Goal: Task Accomplishment & Management: Use online tool/utility

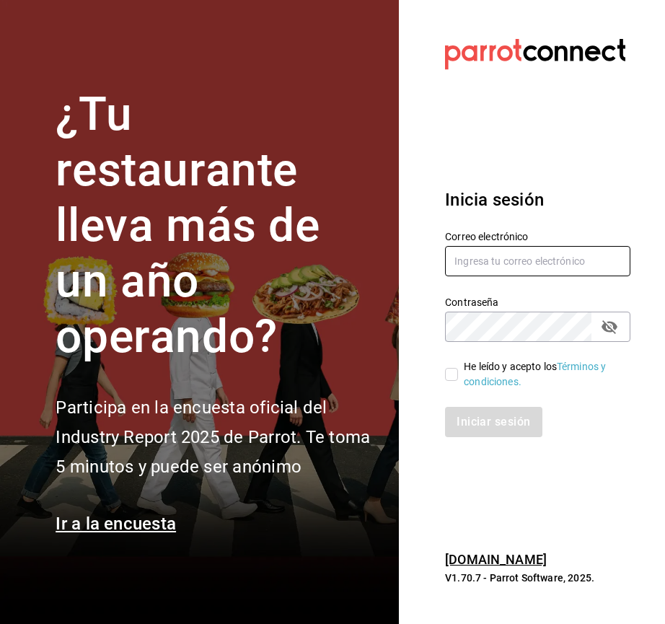
type input "[EMAIL_ADDRESS][DOMAIN_NAME]"
click at [456, 377] on input "He leído y acepto los Términos y condiciones." at bounding box center [451, 374] width 13 height 13
checkbox input "true"
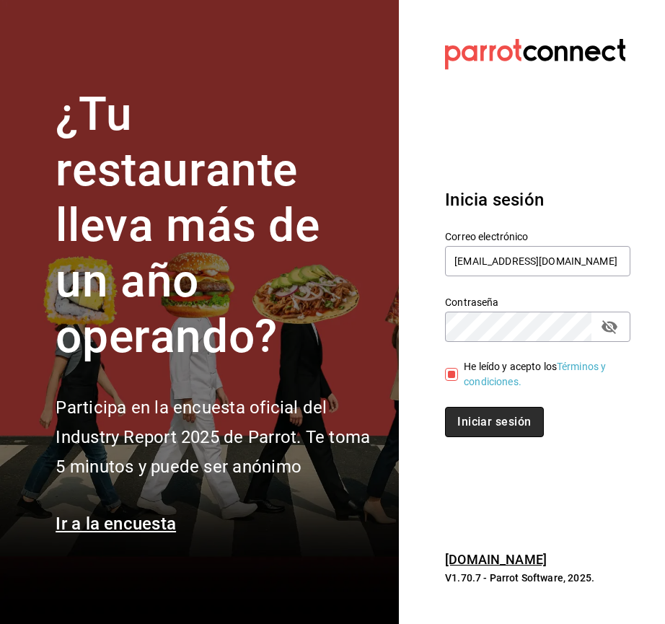
click at [473, 419] on button "Iniciar sesión" at bounding box center [494, 422] width 98 height 30
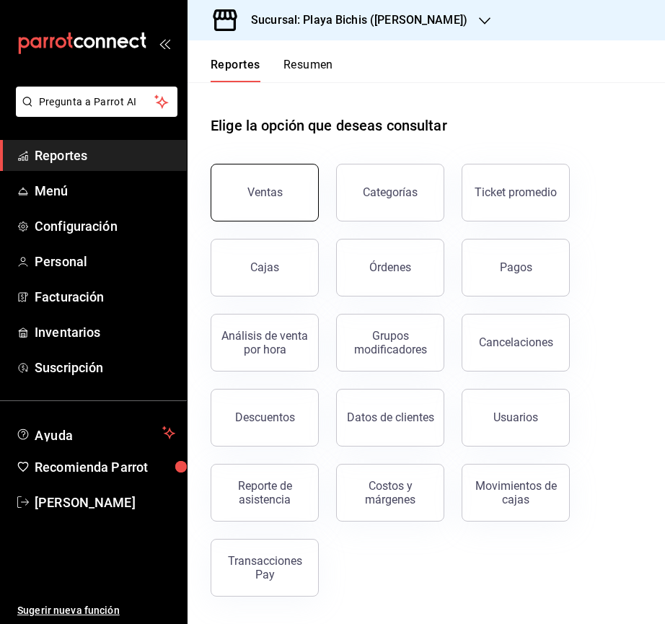
click at [277, 195] on div "Ventas" at bounding box center [265, 192] width 35 height 14
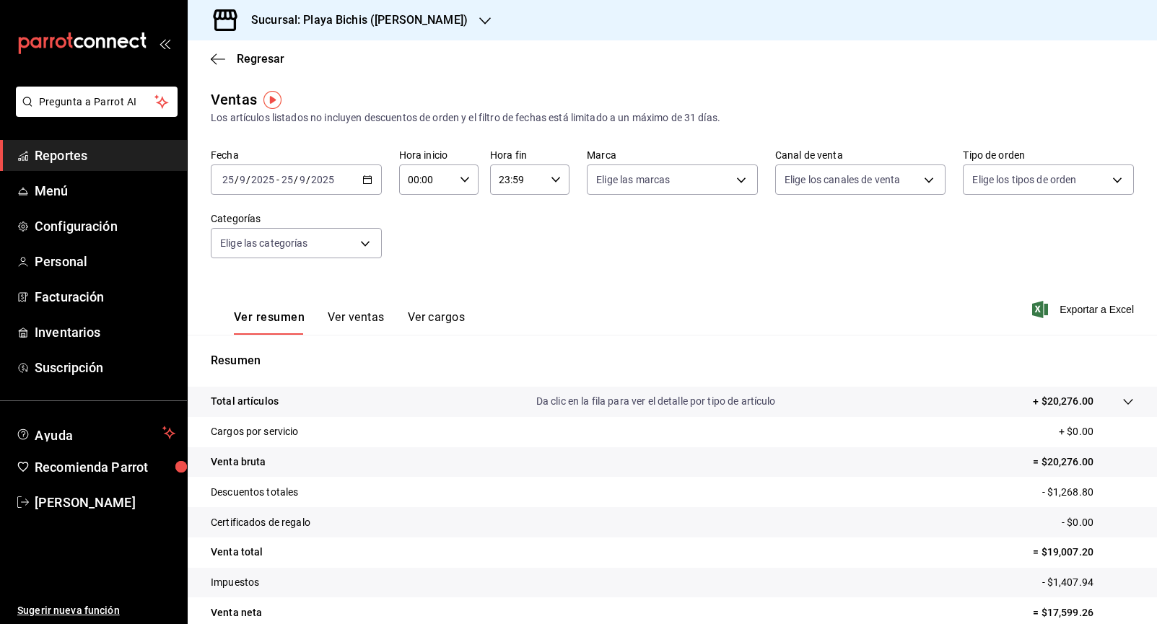
click at [364, 179] on icon "button" at bounding box center [367, 180] width 10 height 10
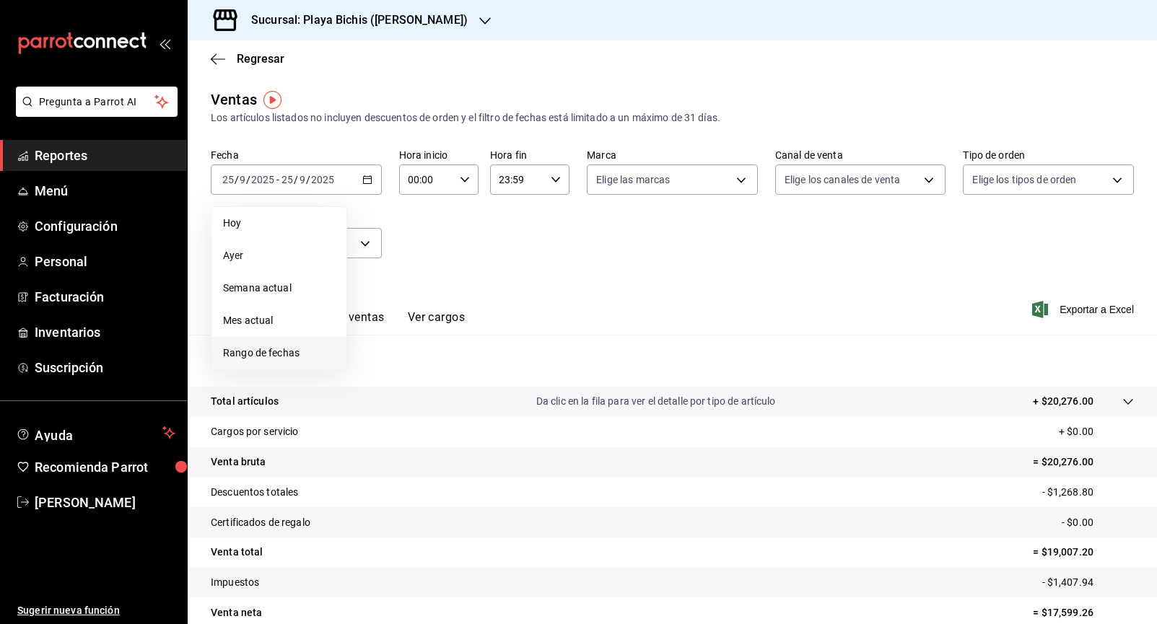
click at [310, 351] on span "Rango de fechas" at bounding box center [279, 353] width 112 height 15
click at [506, 235] on icon "button" at bounding box center [505, 232] width 5 height 9
click at [533, 229] on icon "button" at bounding box center [535, 232] width 5 height 9
click at [538, 230] on icon "button" at bounding box center [534, 232] width 17 height 17
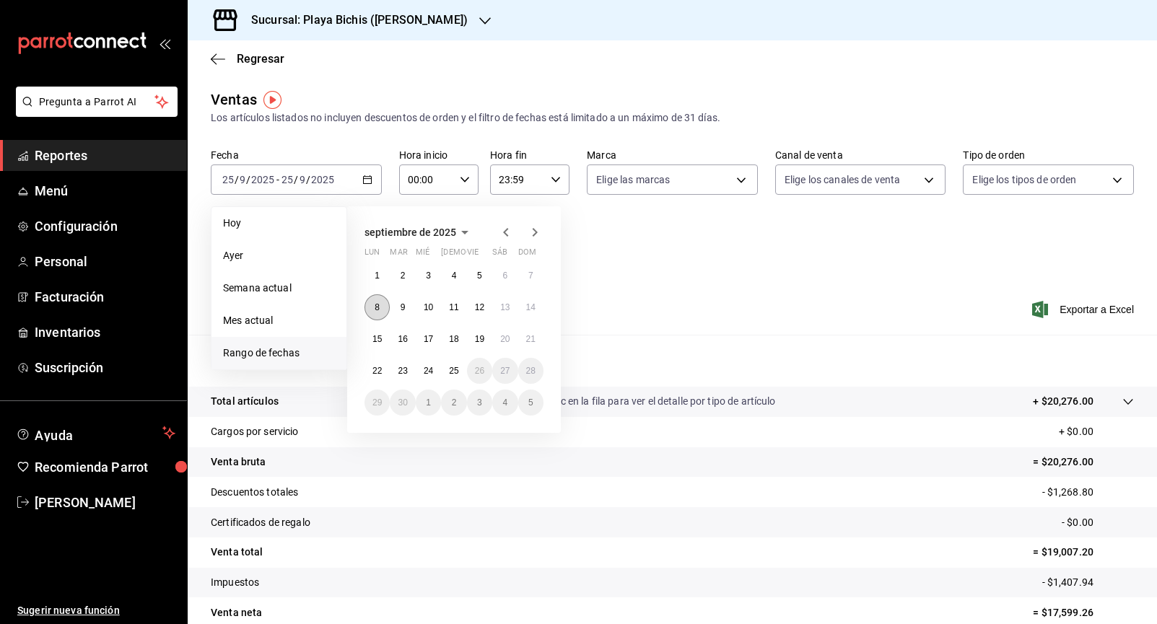
click at [379, 314] on button "8" at bounding box center [376, 307] width 25 height 26
click at [529, 307] on abbr "14" at bounding box center [530, 307] width 9 height 10
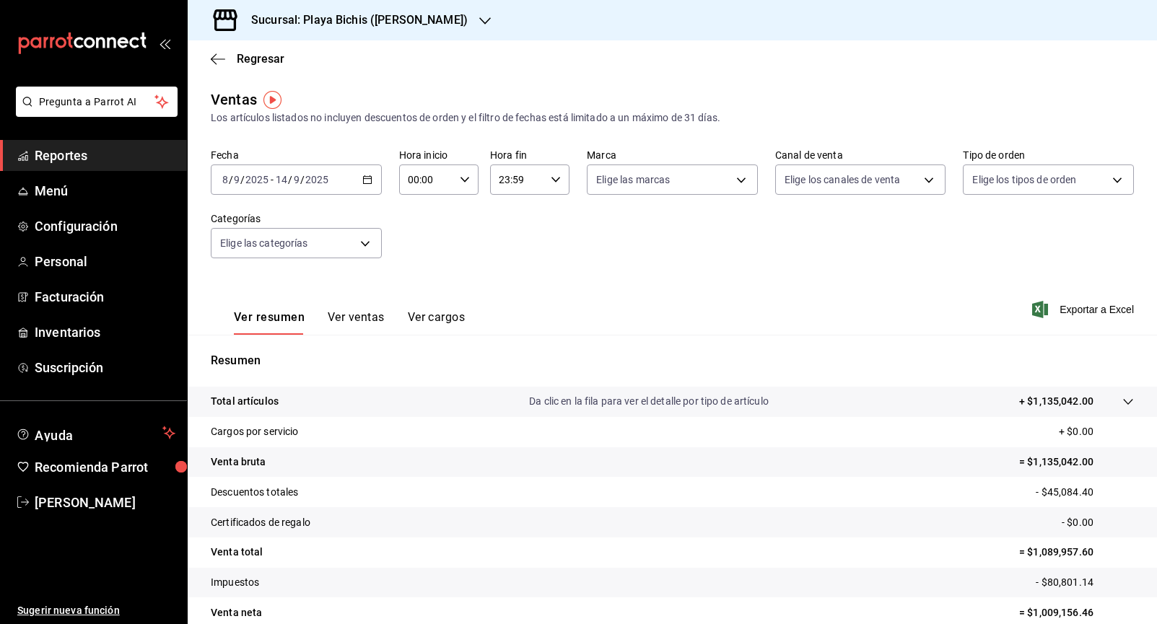
click at [361, 325] on button "Ver ventas" at bounding box center [356, 322] width 57 height 25
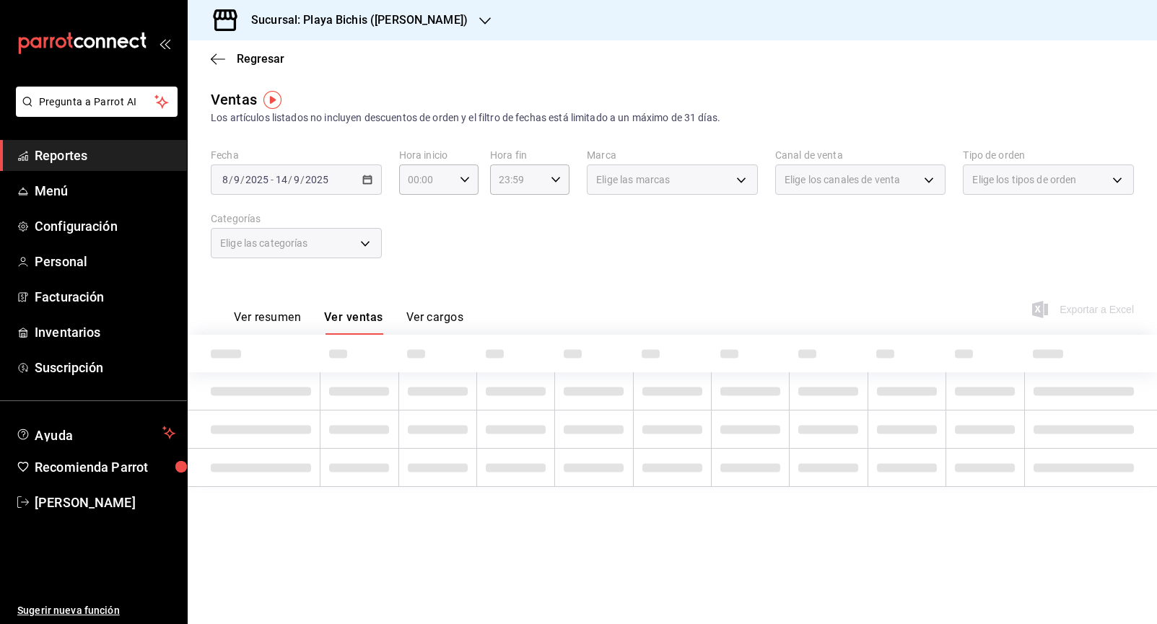
click at [270, 317] on button "Ver resumen" at bounding box center [267, 322] width 67 height 25
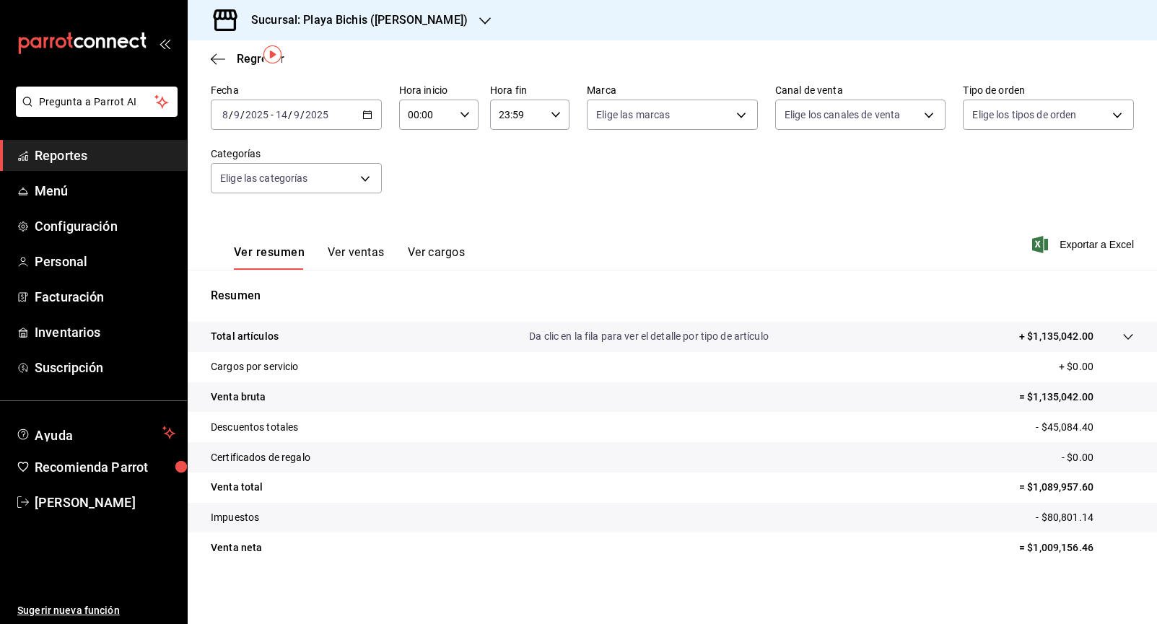
scroll to position [67, 0]
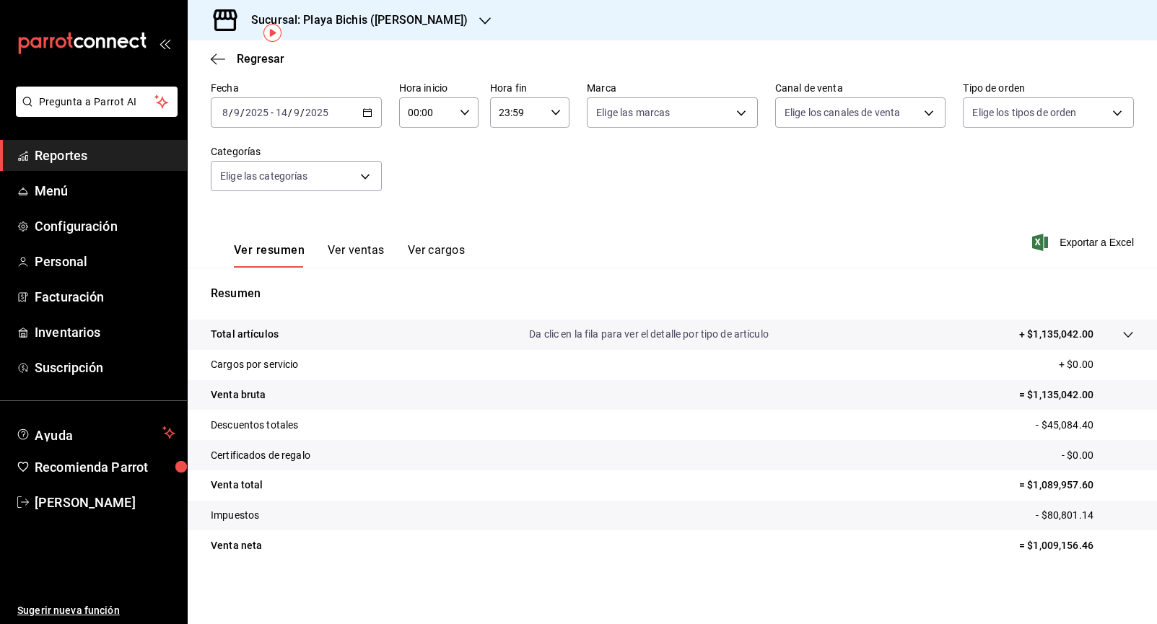
click at [366, 258] on button "Ver ventas" at bounding box center [356, 255] width 57 height 25
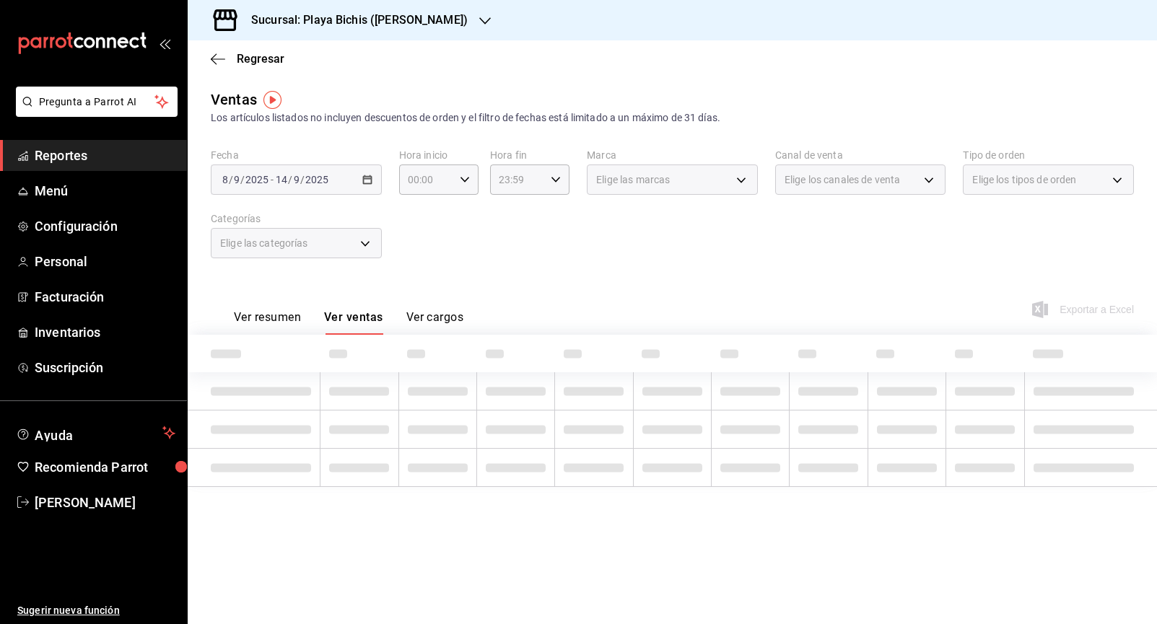
click at [260, 318] on button "Ver resumen" at bounding box center [267, 322] width 67 height 25
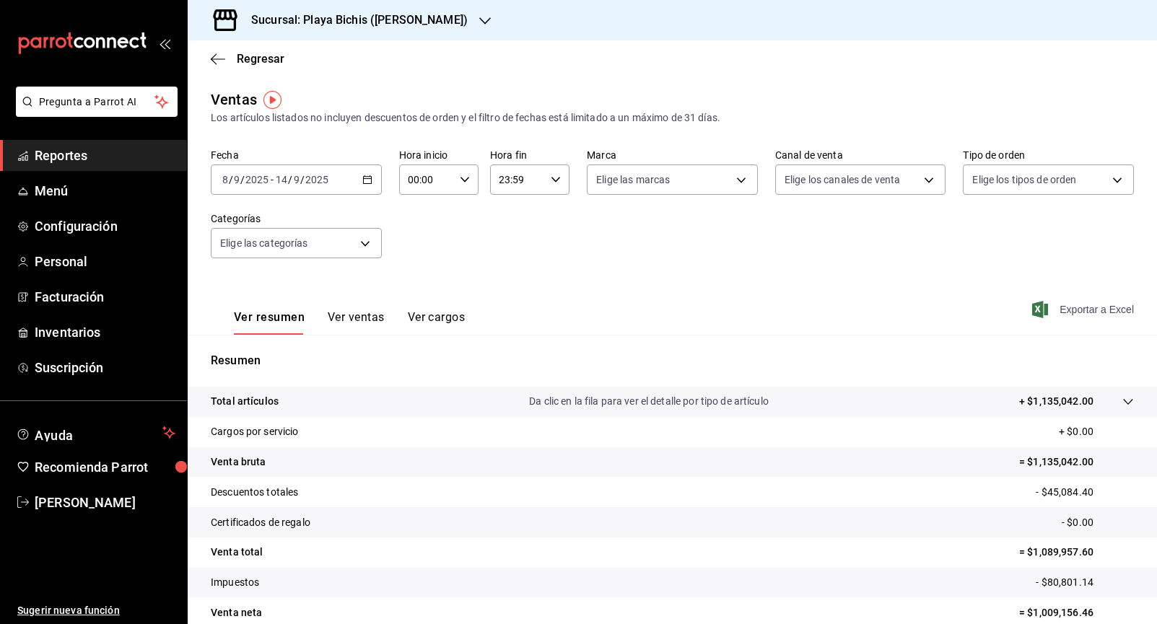
click at [665, 313] on span "Exportar a Excel" at bounding box center [1084, 309] width 99 height 17
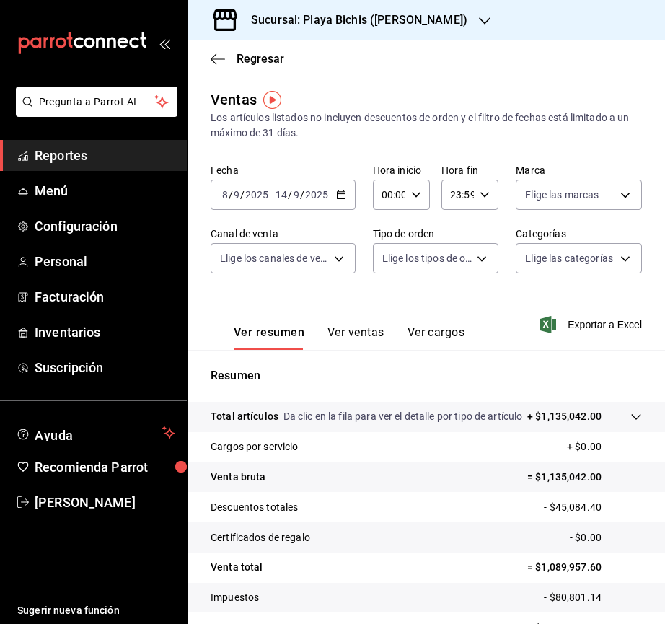
click at [342, 196] on icon "button" at bounding box center [341, 195] width 10 height 10
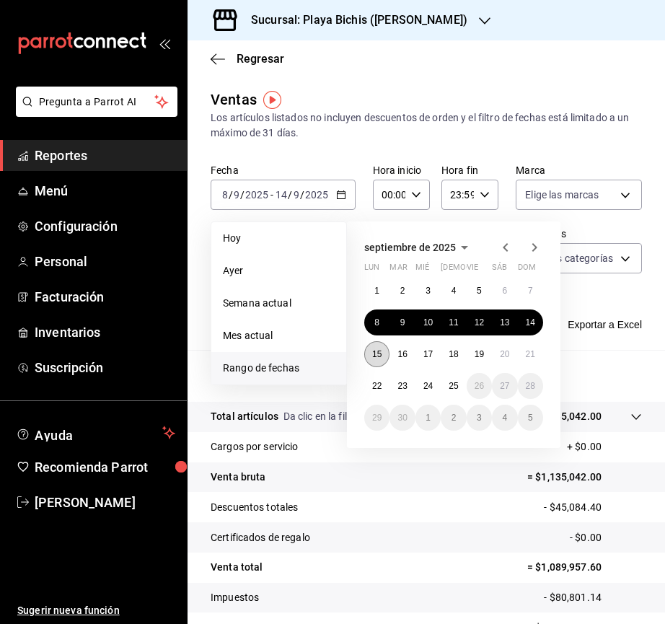
click at [377, 353] on abbr "15" at bounding box center [376, 354] width 9 height 10
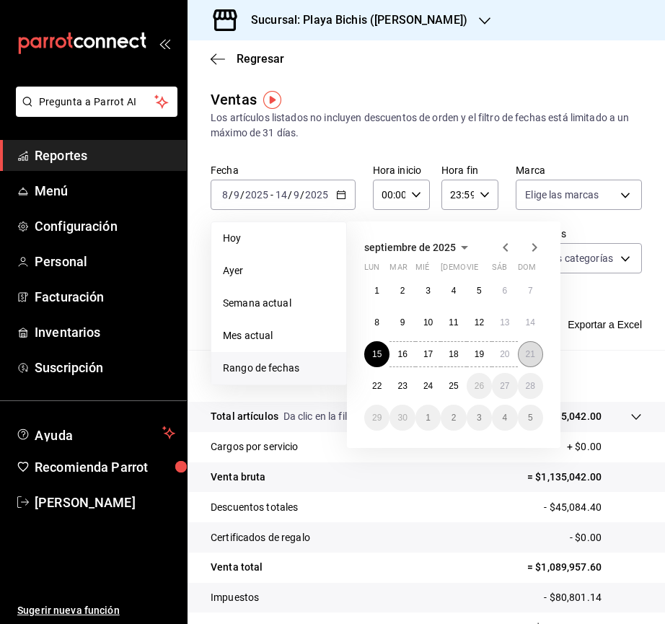
click at [534, 354] on abbr "21" at bounding box center [530, 354] width 9 height 10
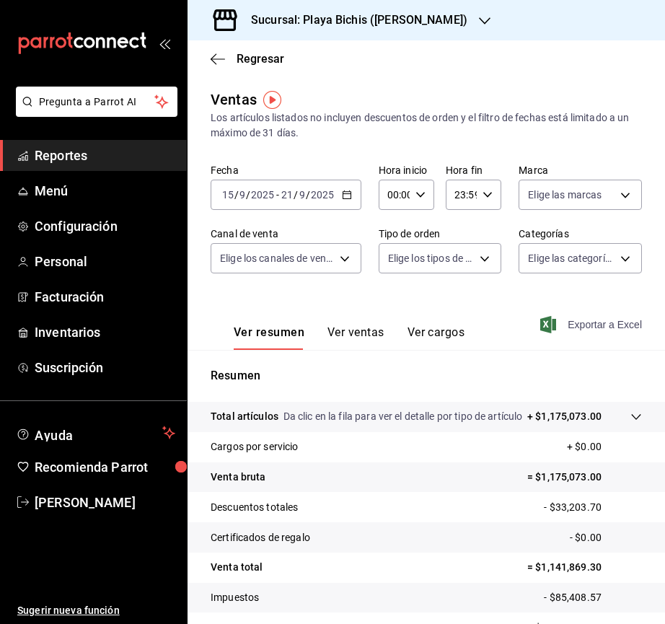
click at [581, 325] on span "Exportar a Excel" at bounding box center [592, 324] width 99 height 17
